Goal: Information Seeking & Learning: Learn about a topic

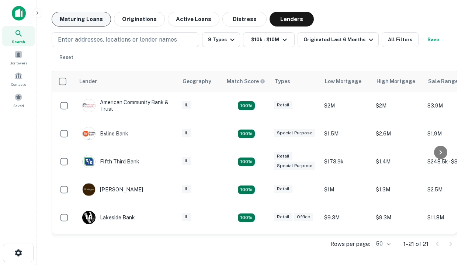
click at [81, 19] on button "Maturing Loans" at bounding box center [81, 19] width 59 height 15
